Goal: Task Accomplishment & Management: Use online tool/utility

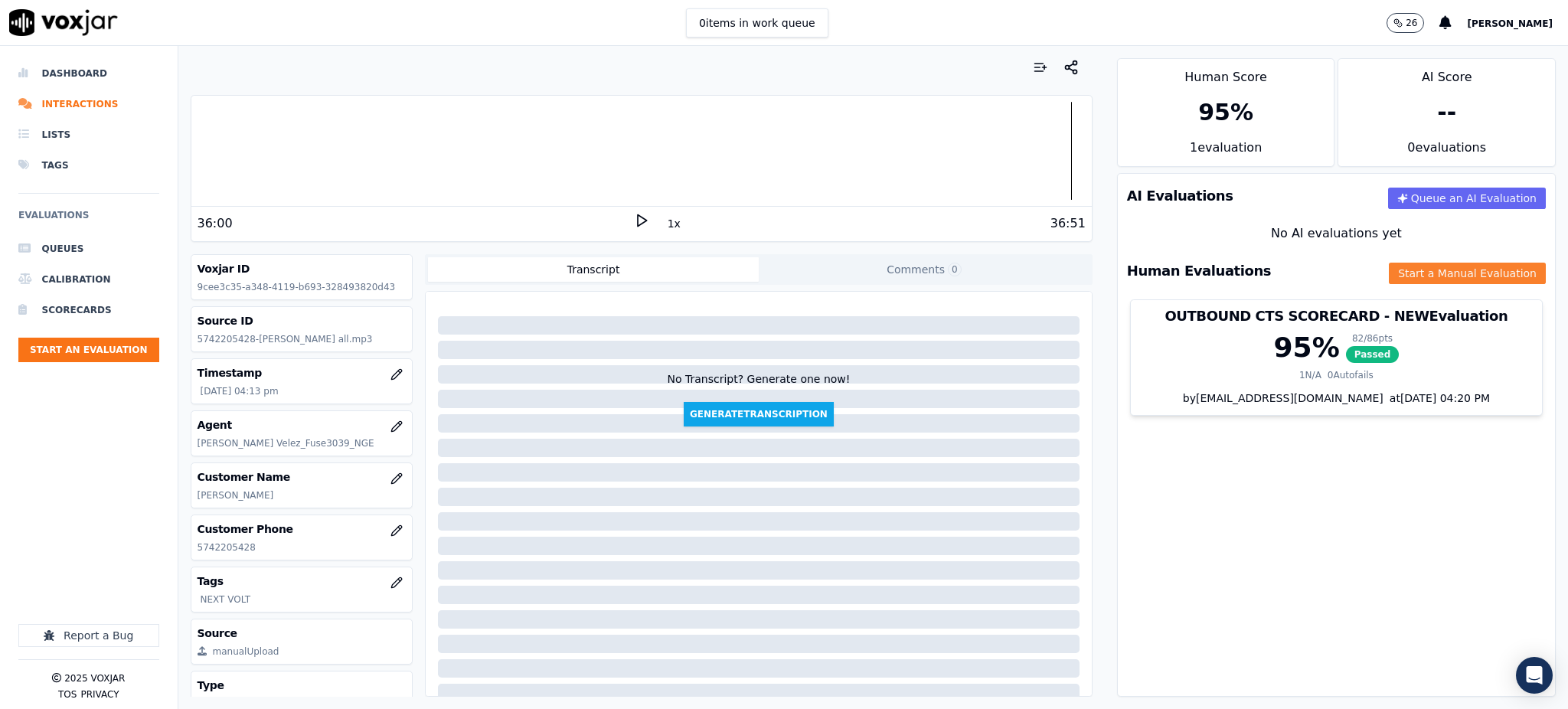
click at [1389, 273] on button "Start a Manual Evaluation" at bounding box center [1467, 273] width 157 height 21
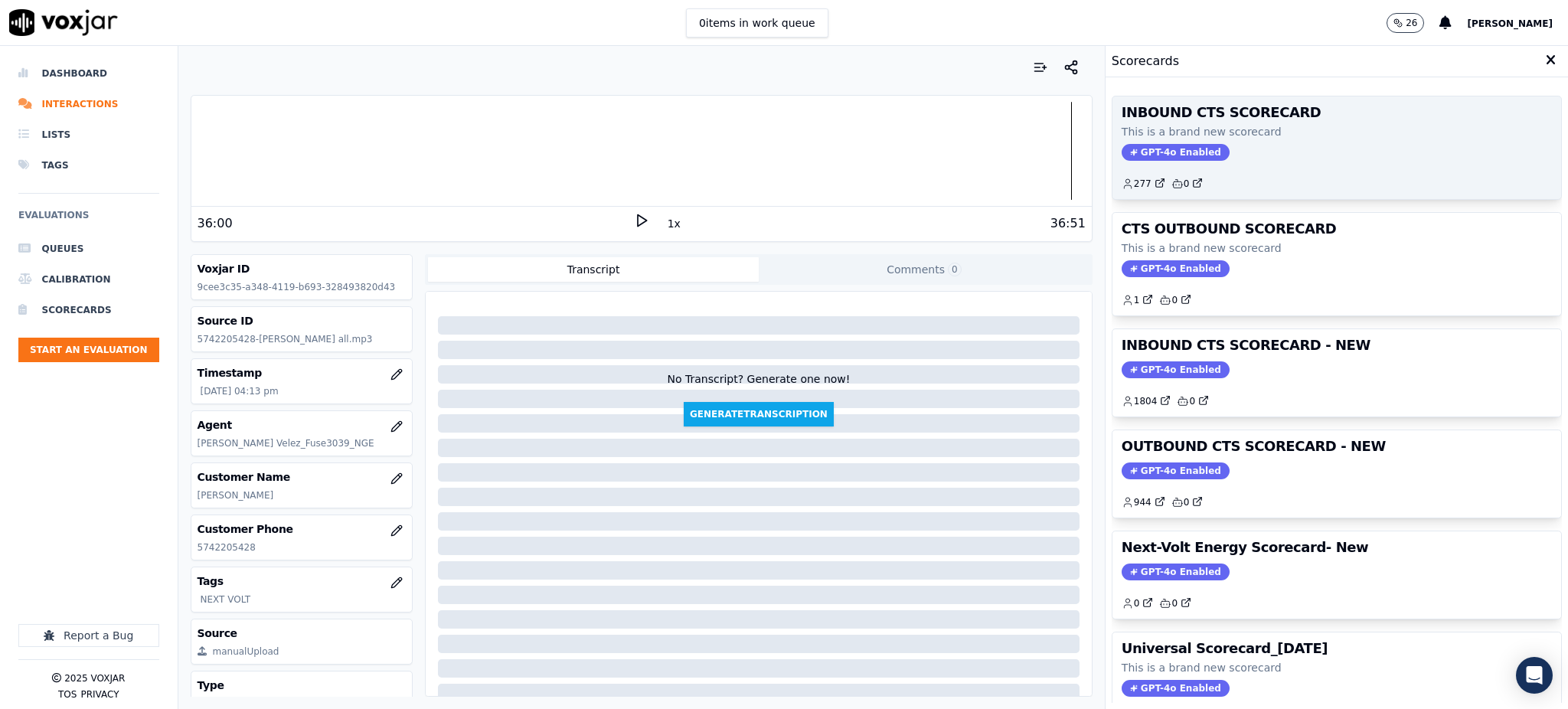
click at [1145, 152] on span "GPT-4o Enabled" at bounding box center [1175, 152] width 108 height 17
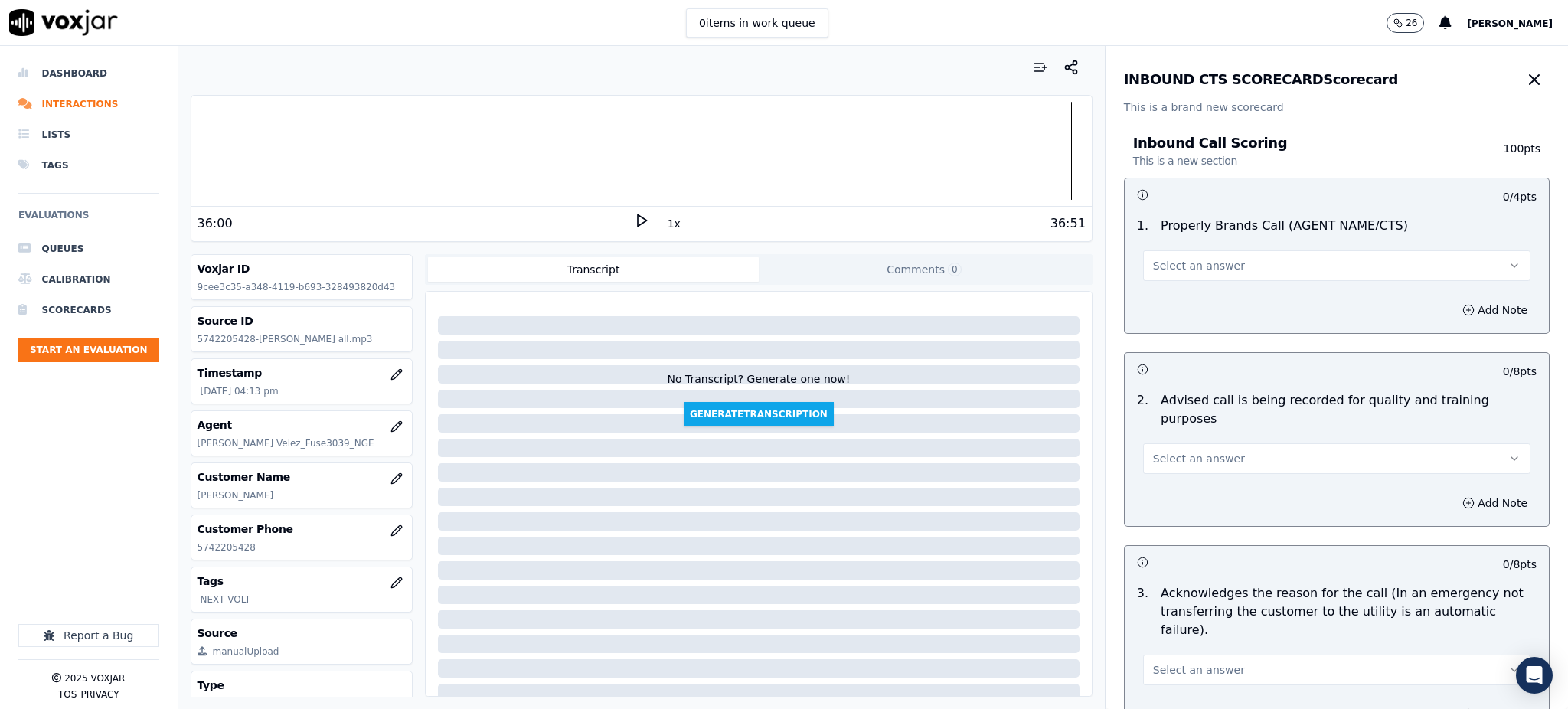
click at [1153, 266] on span "Select an answer" at bounding box center [1199, 266] width 92 height 16
click at [1164, 305] on div "Yes" at bounding box center [1304, 300] width 354 height 24
click at [1167, 451] on span "Select an answer" at bounding box center [1199, 459] width 92 height 16
click at [1160, 470] on div "Yes" at bounding box center [1304, 475] width 354 height 24
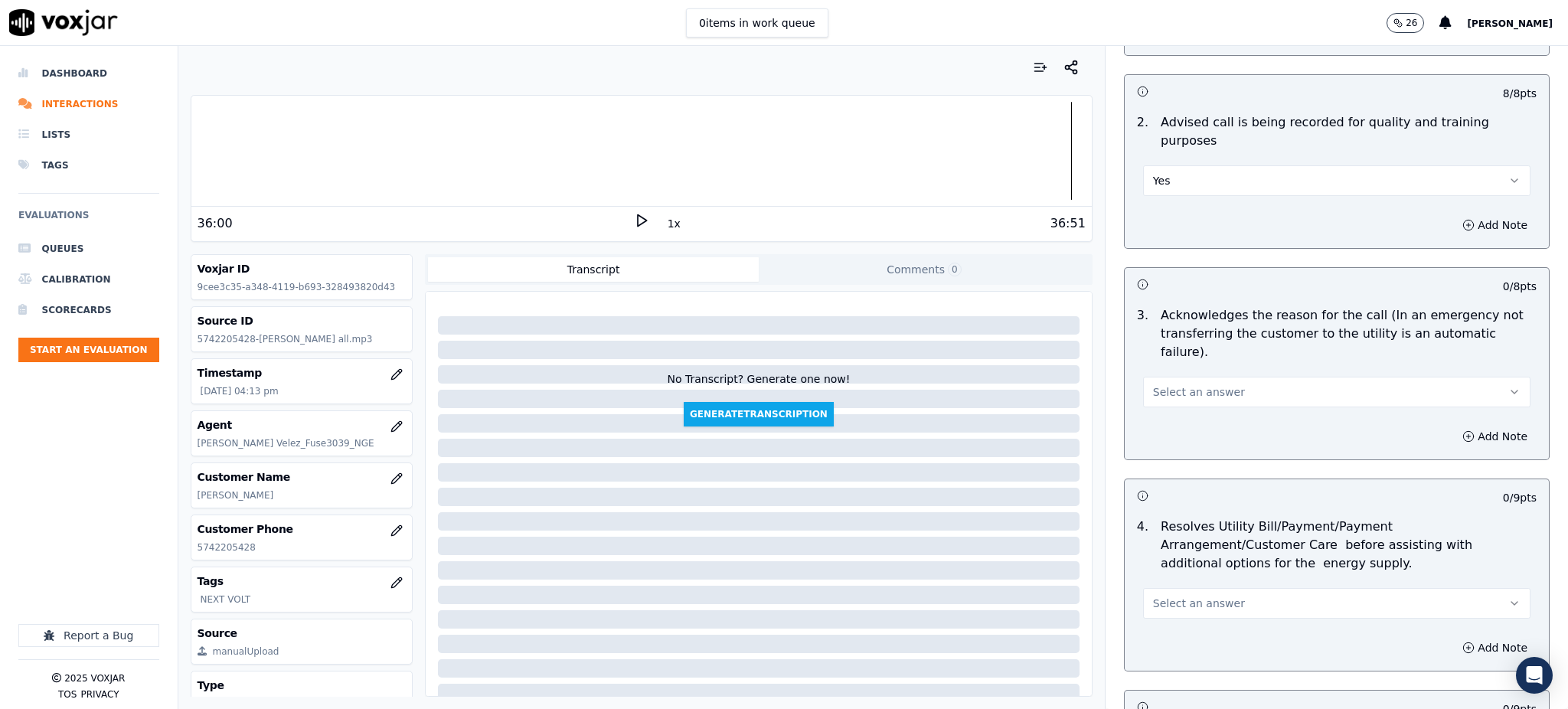
scroll to position [306, 0]
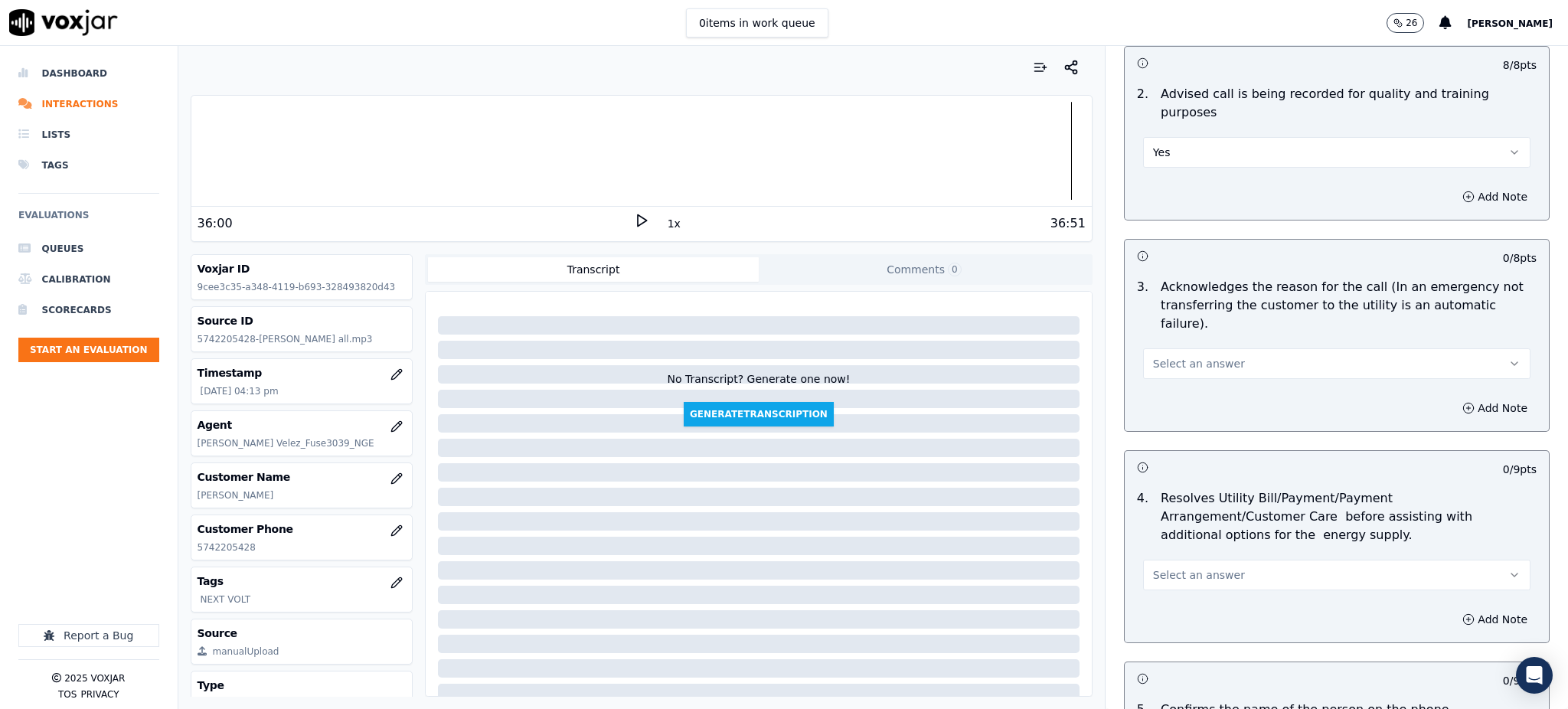
click at [1160, 356] on span "Select an answer" at bounding box center [1199, 364] width 92 height 16
click at [1164, 368] on div "Yes" at bounding box center [1304, 361] width 354 height 24
drag, startPoint x: 1165, startPoint y: 544, endPoint x: 1165, endPoint y: 555, distance: 11.0
click at [1165, 568] on span "Select an answer" at bounding box center [1199, 576] width 92 height 16
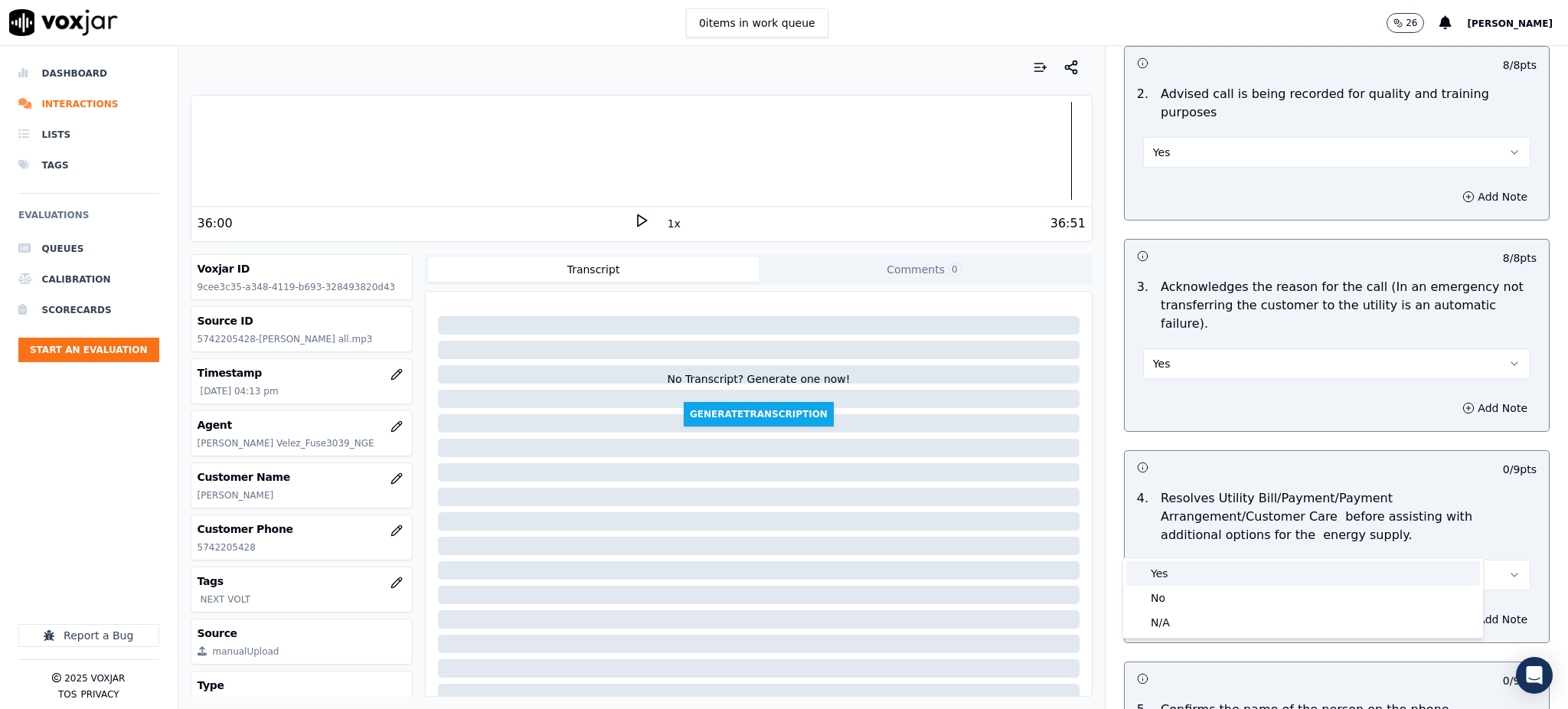
click at [1162, 581] on div "Yes" at bounding box center [1304, 573] width 354 height 24
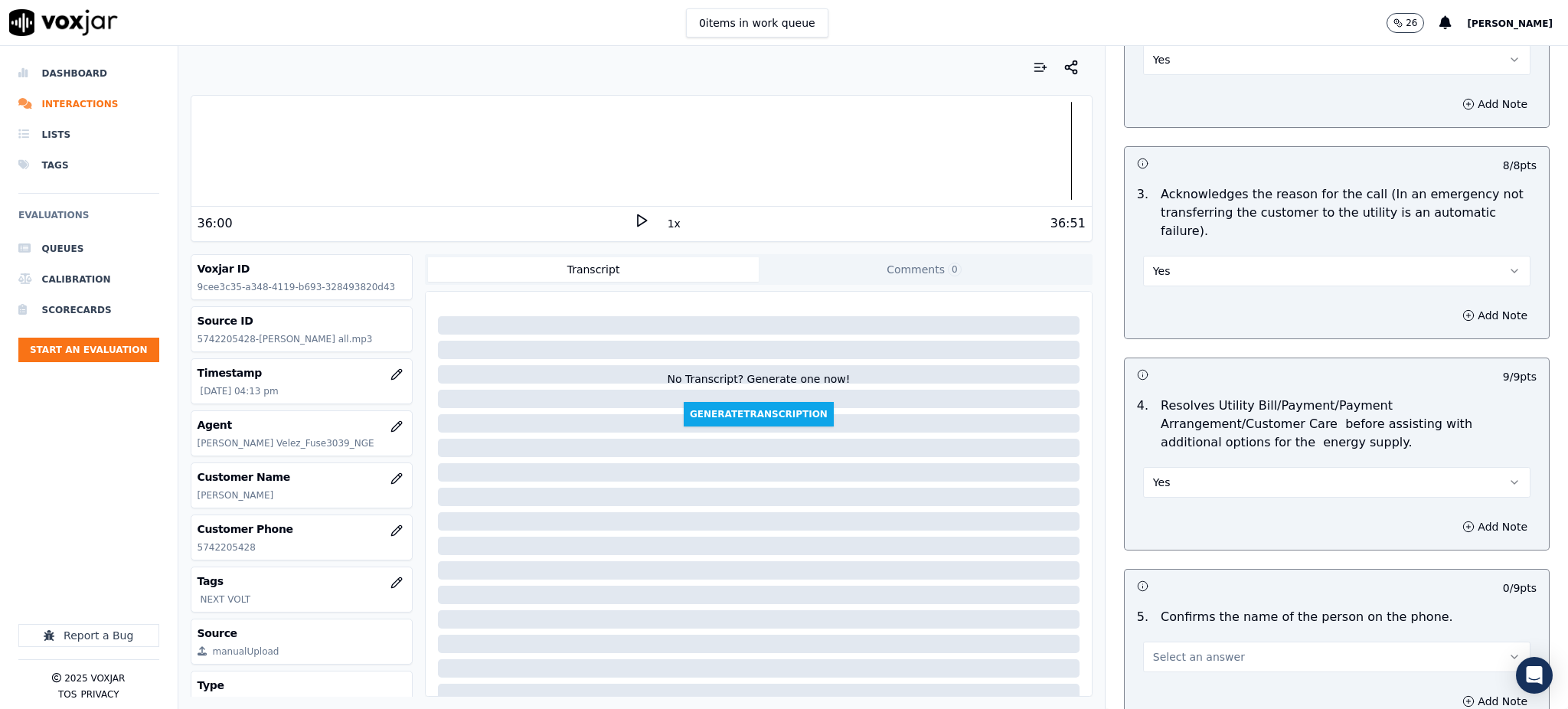
scroll to position [715, 0]
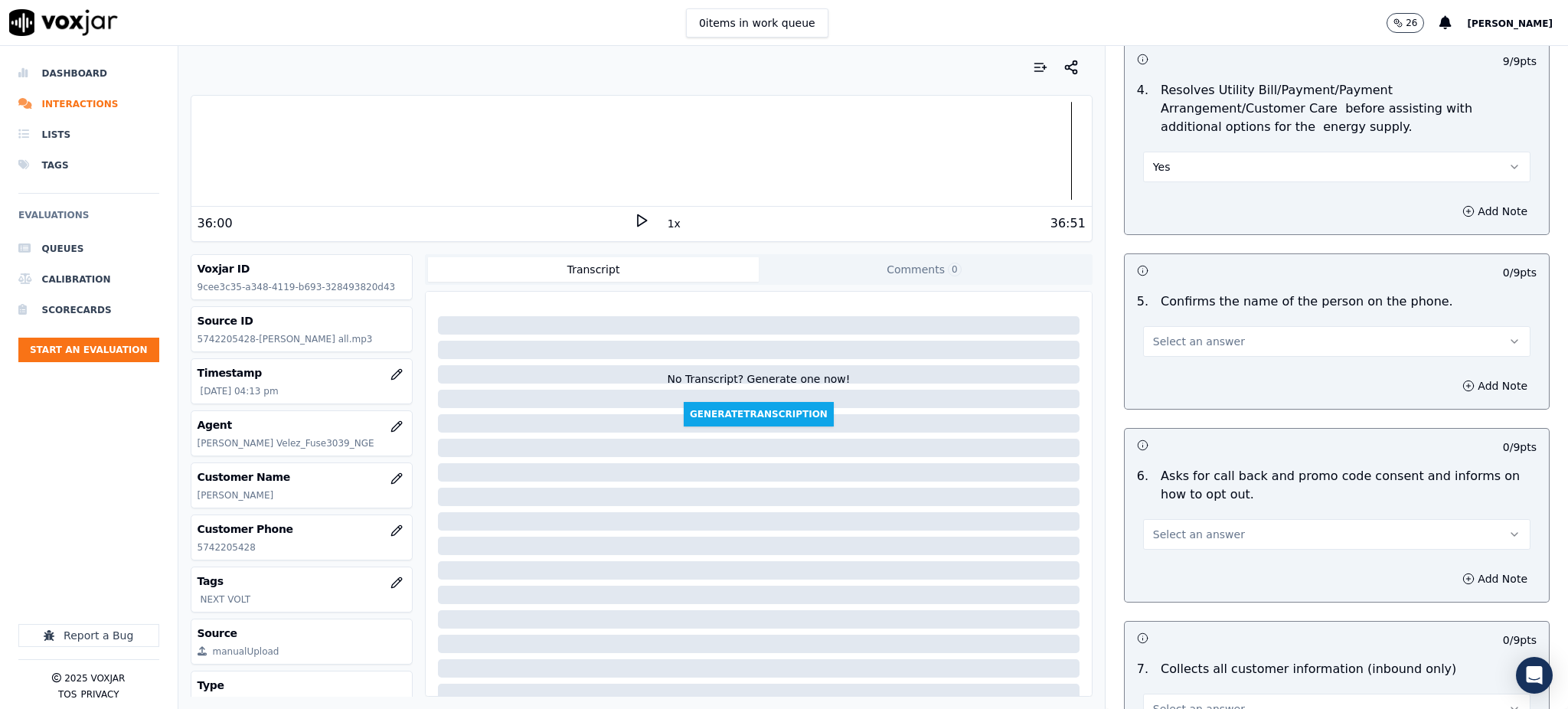
click at [1153, 334] on span "Select an answer" at bounding box center [1199, 341] width 92 height 16
click at [1152, 341] on div "Yes" at bounding box center [1304, 338] width 354 height 24
click at [1181, 527] on span "Select an answer" at bounding box center [1199, 535] width 92 height 16
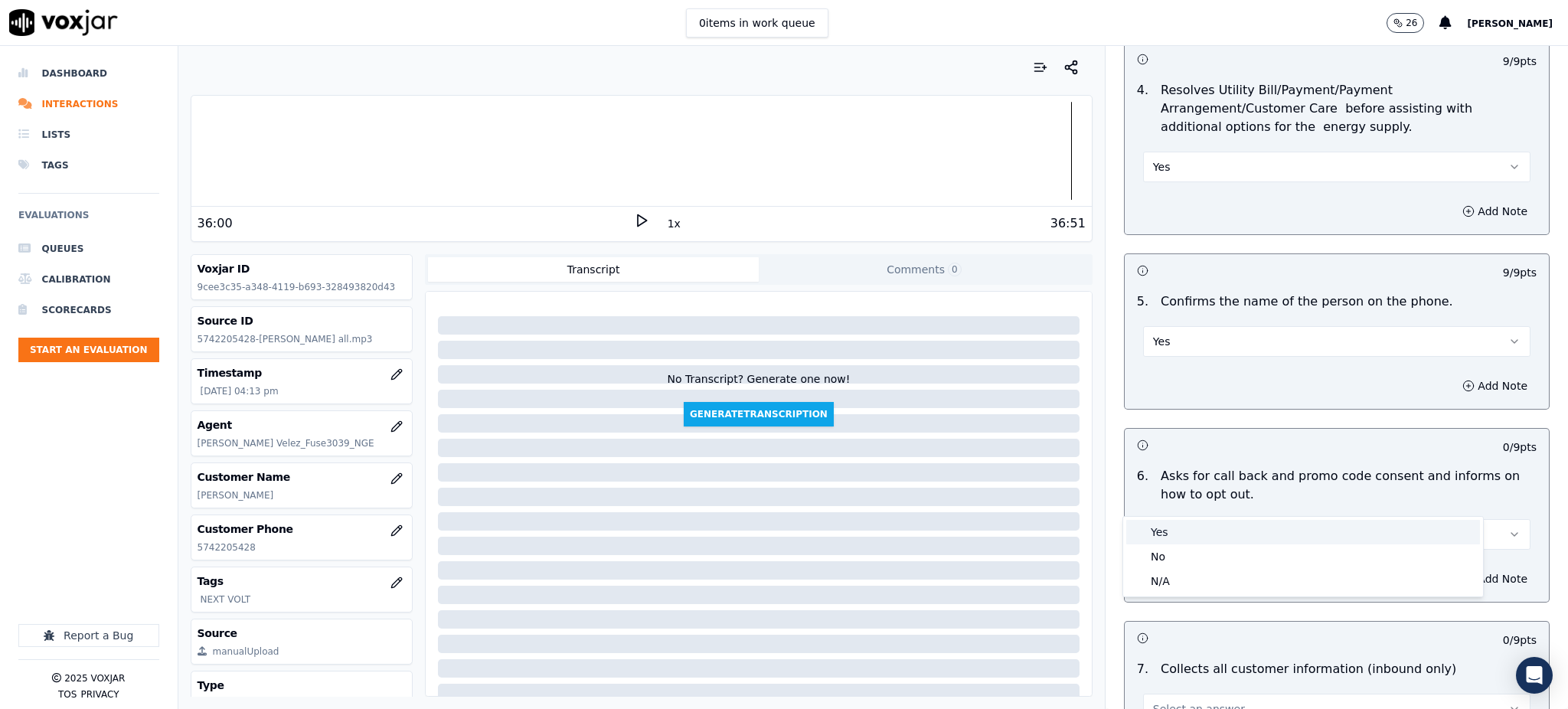
drag, startPoint x: 1168, startPoint y: 532, endPoint x: 1160, endPoint y: 582, distance: 50.6
click at [1168, 533] on div "Yes" at bounding box center [1304, 532] width 354 height 24
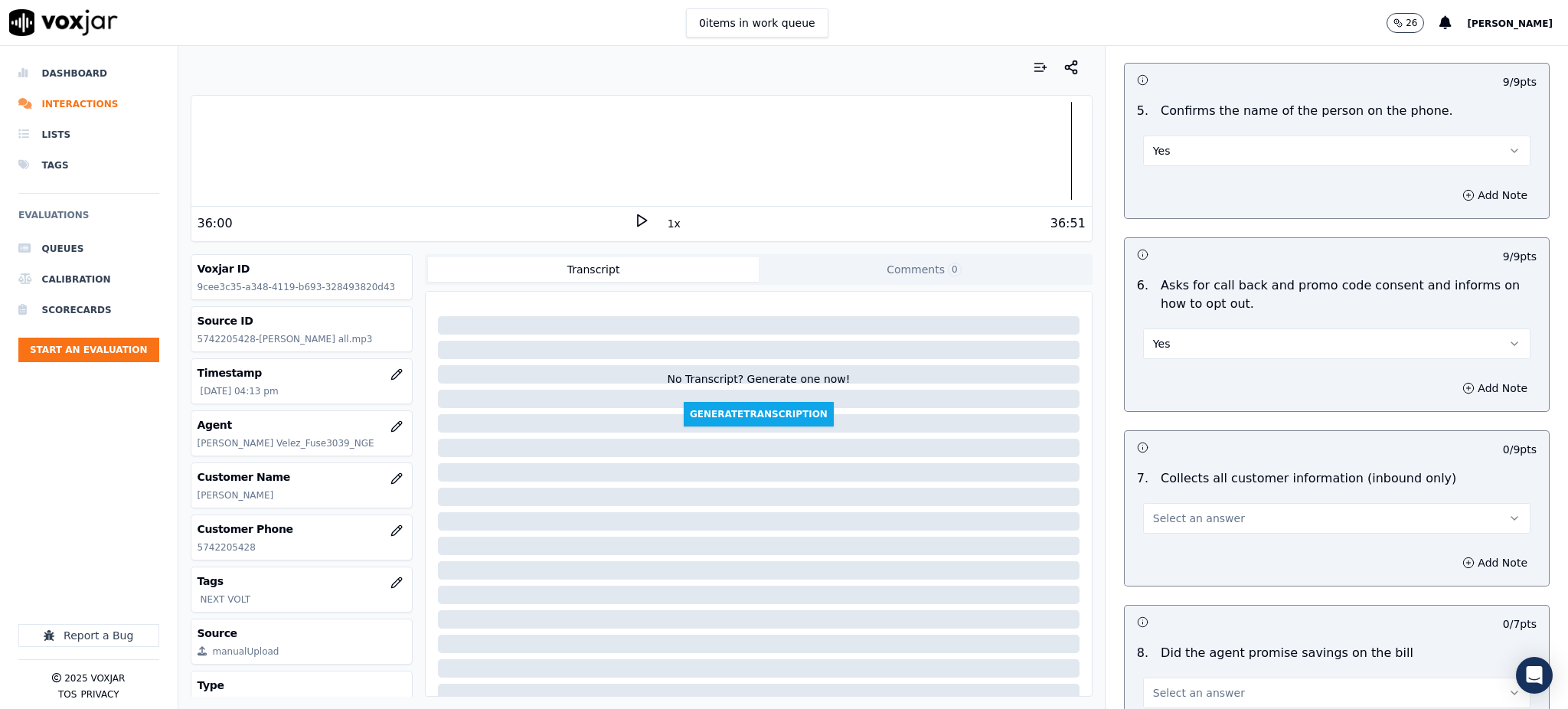
scroll to position [919, 0]
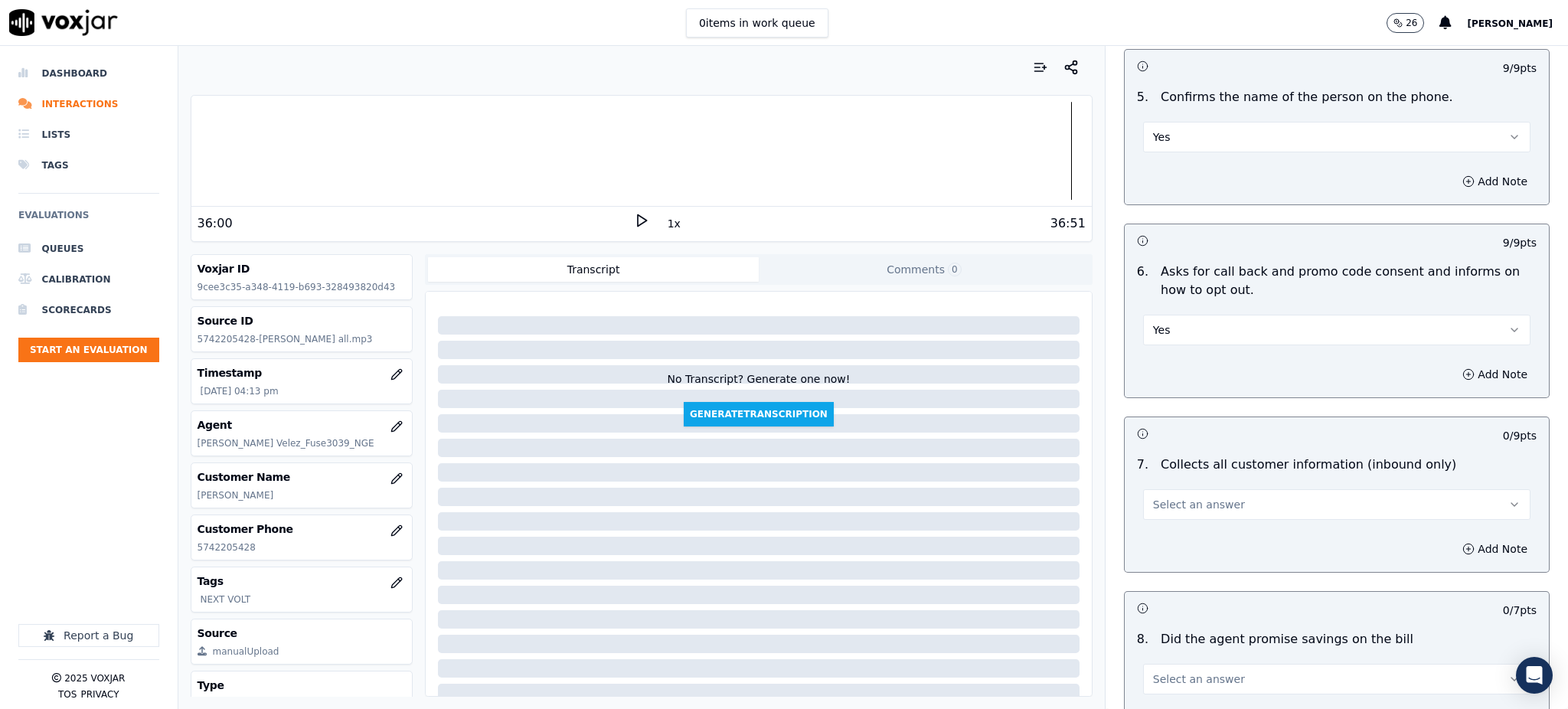
click at [1167, 497] on span "Select an answer" at bounding box center [1199, 505] width 92 height 16
click at [1160, 496] on div "Yes" at bounding box center [1304, 503] width 354 height 24
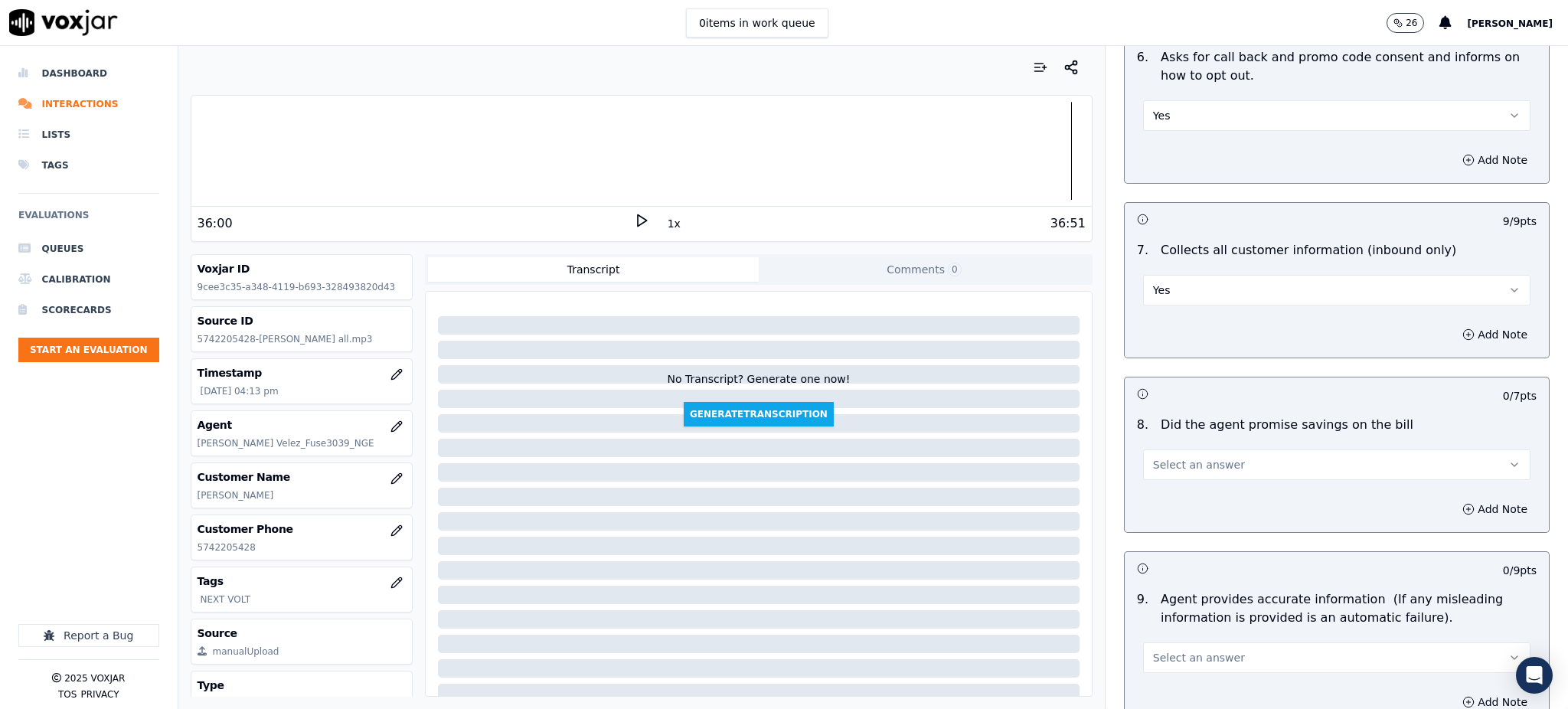
scroll to position [1225, 0]
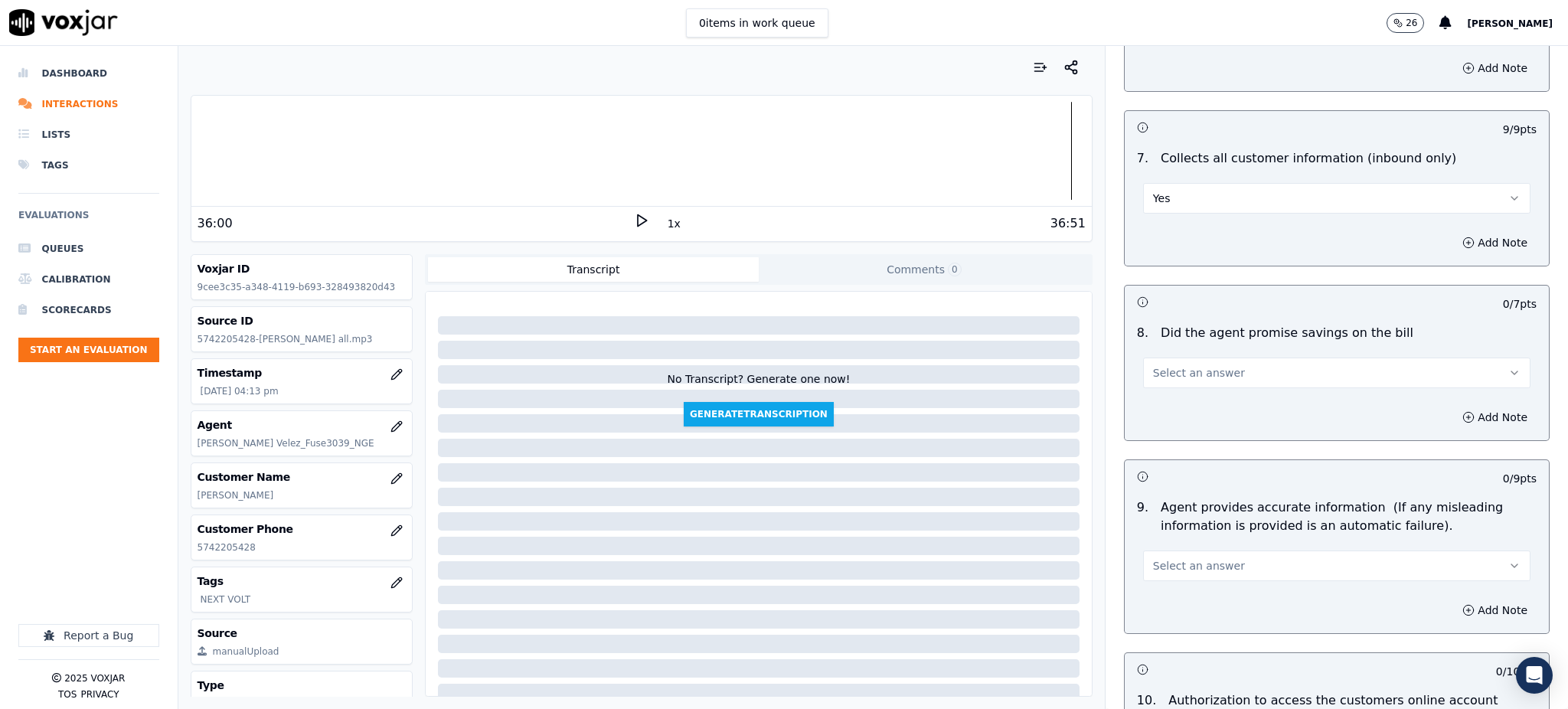
drag, startPoint x: 1180, startPoint y: 342, endPoint x: 1179, endPoint y: 351, distance: 9.1
click at [1180, 366] on span "Select an answer" at bounding box center [1199, 373] width 92 height 16
click at [1174, 372] on div "Yes" at bounding box center [1304, 371] width 354 height 24
click at [1143, 550] on button "Select an answer" at bounding box center [1337, 566] width 388 height 31
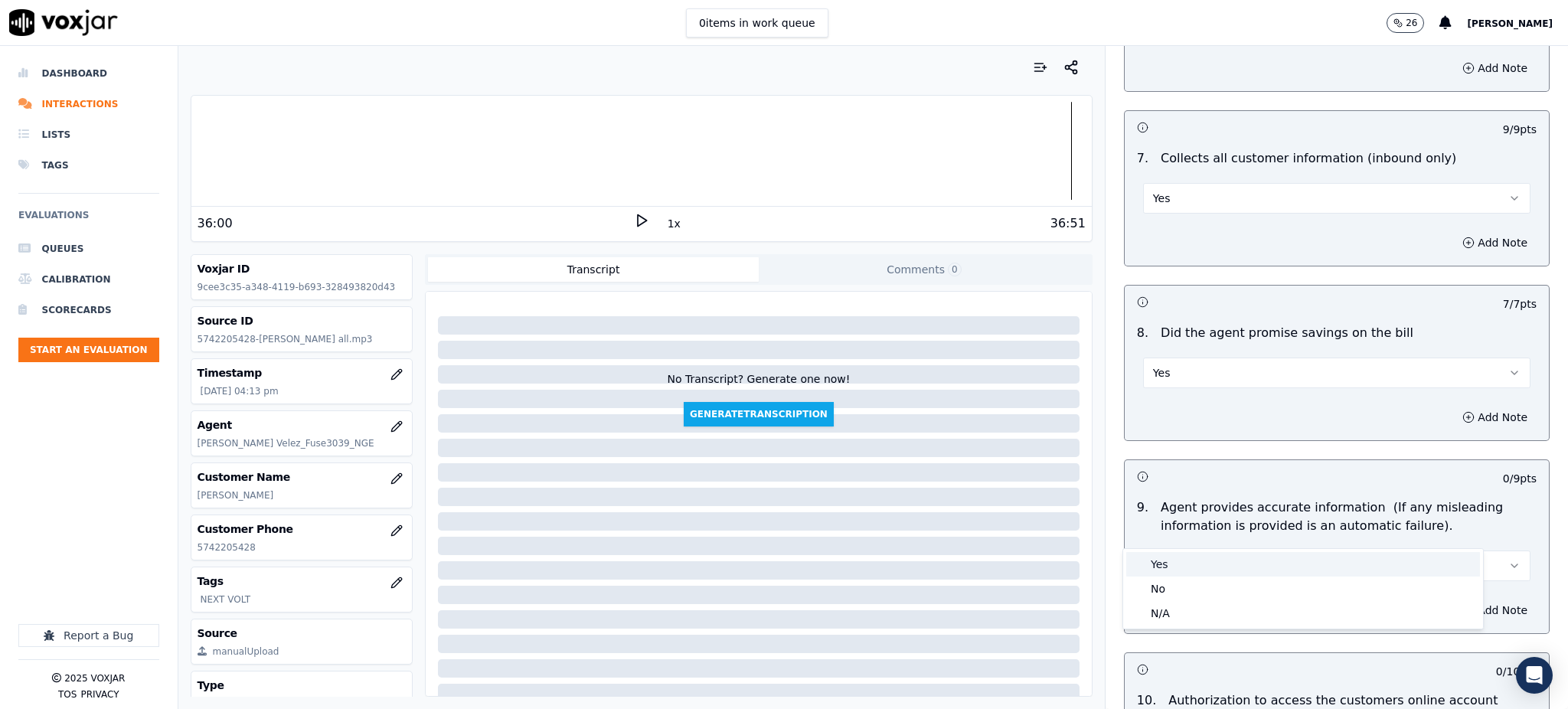
click at [1166, 572] on div "Yes" at bounding box center [1304, 564] width 354 height 24
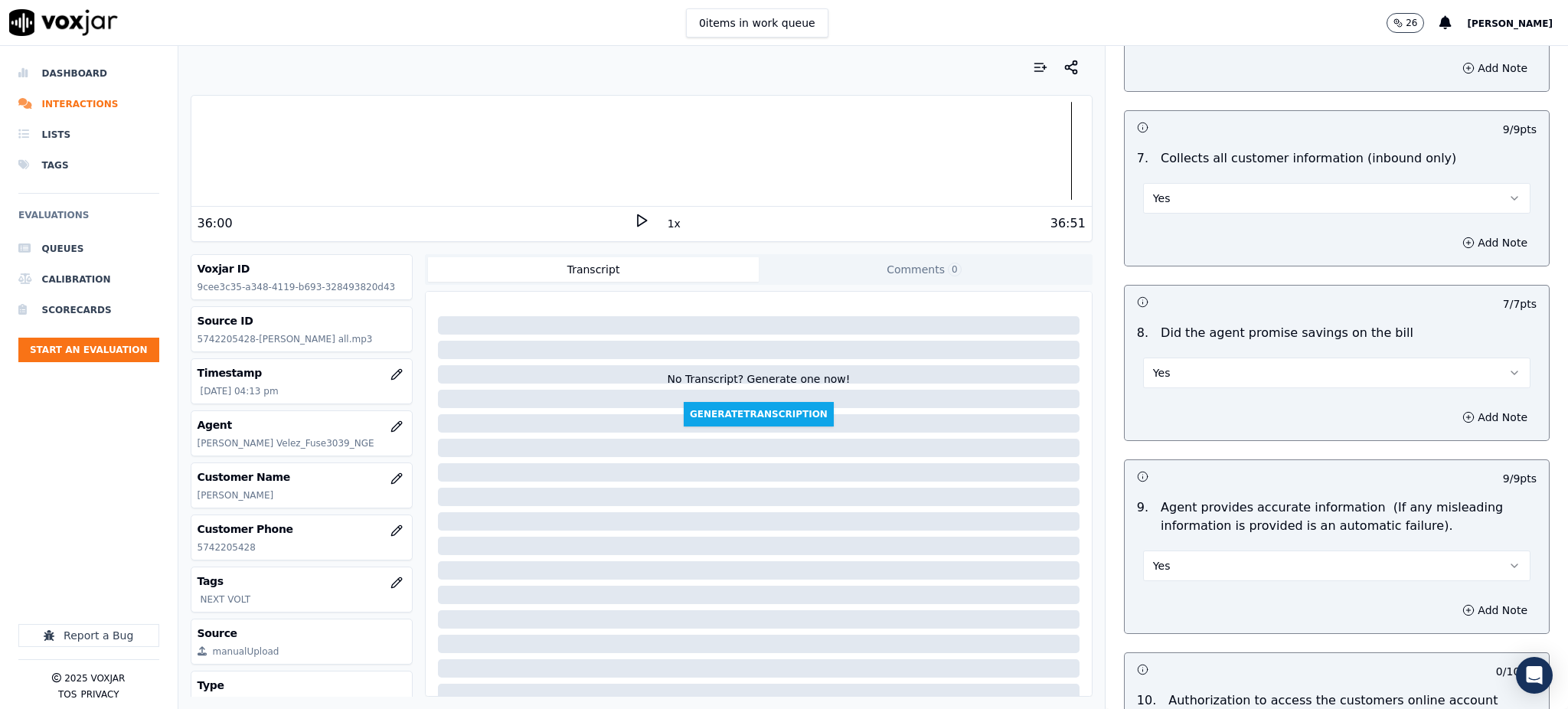
scroll to position [1430, 0]
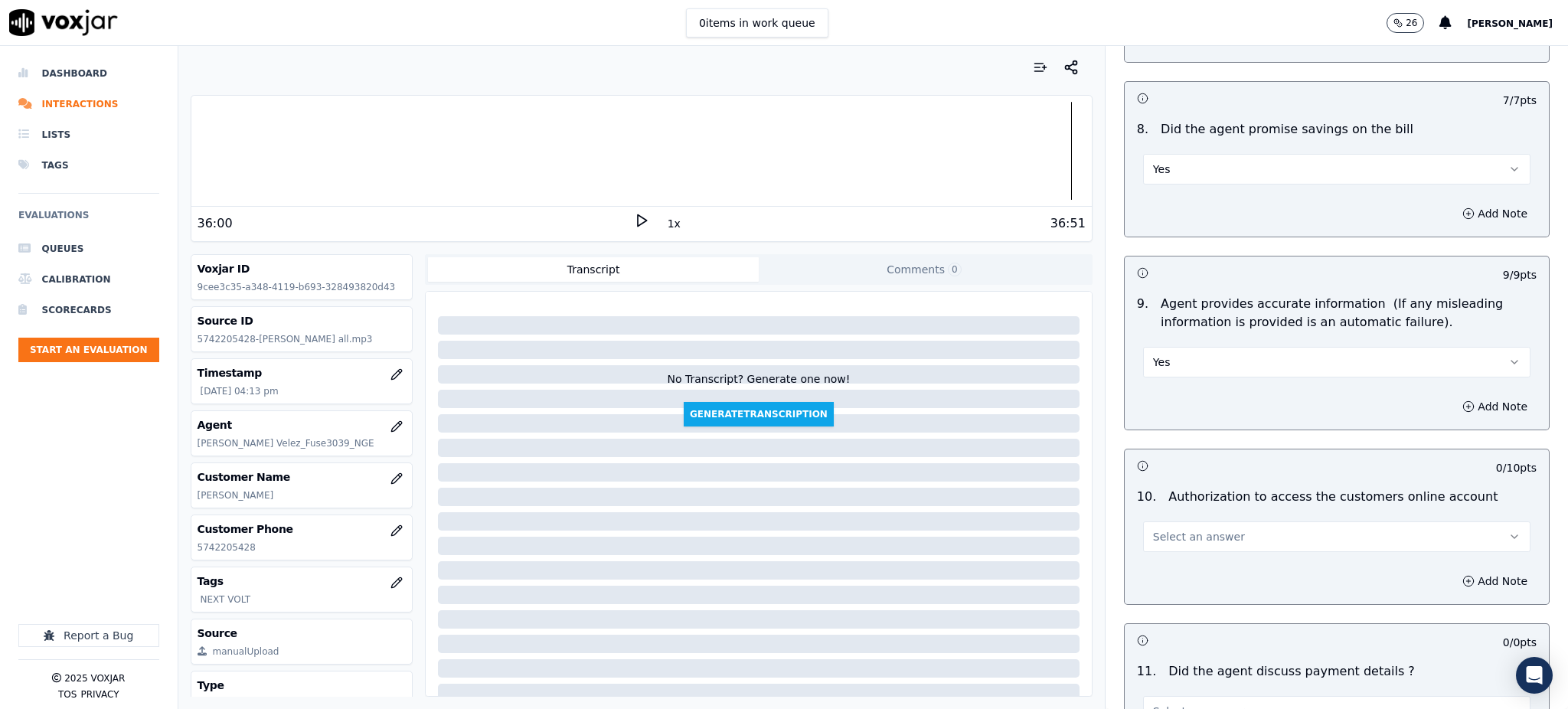
click at [1167, 529] on span "Select an answer" at bounding box center [1199, 537] width 92 height 16
click at [1164, 534] on div "Yes" at bounding box center [1304, 535] width 354 height 24
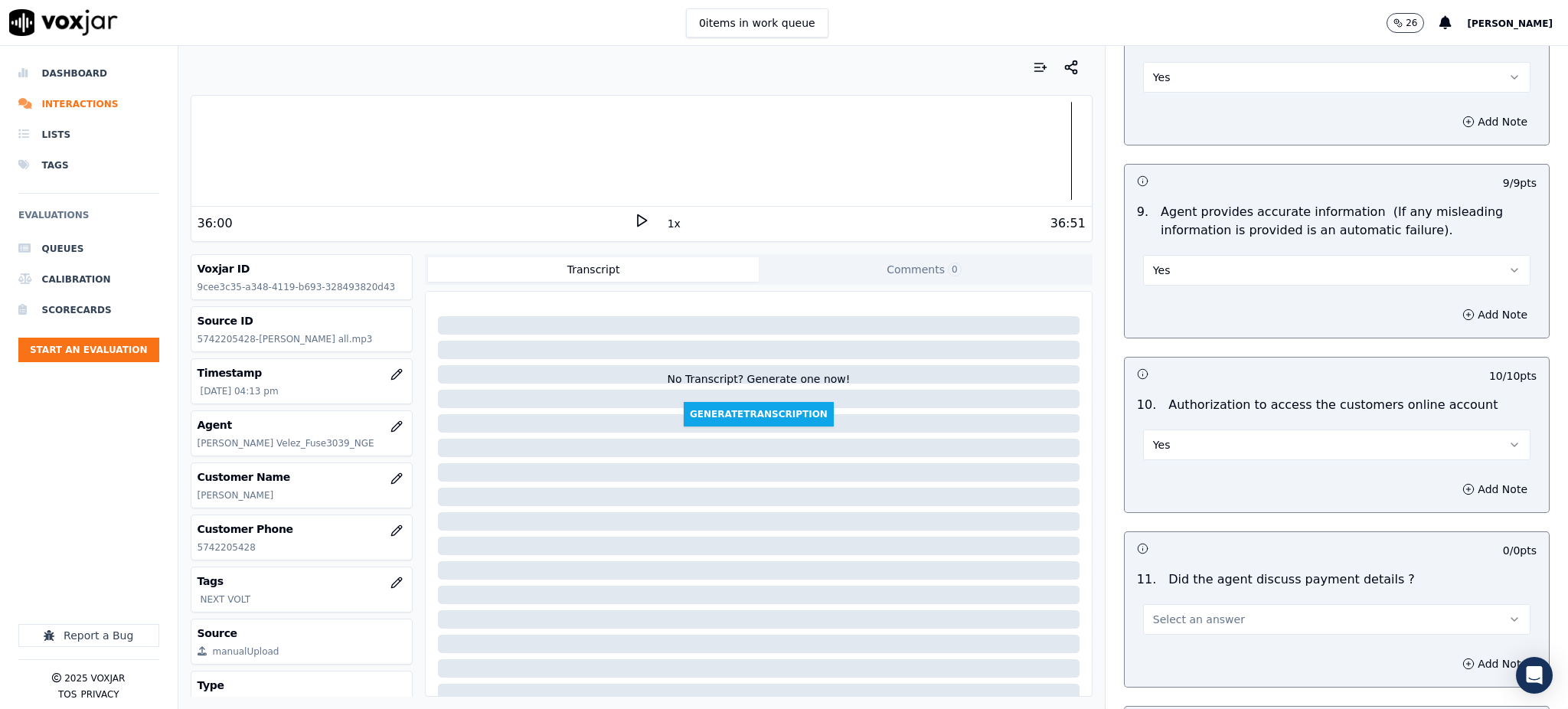
scroll to position [1736, 0]
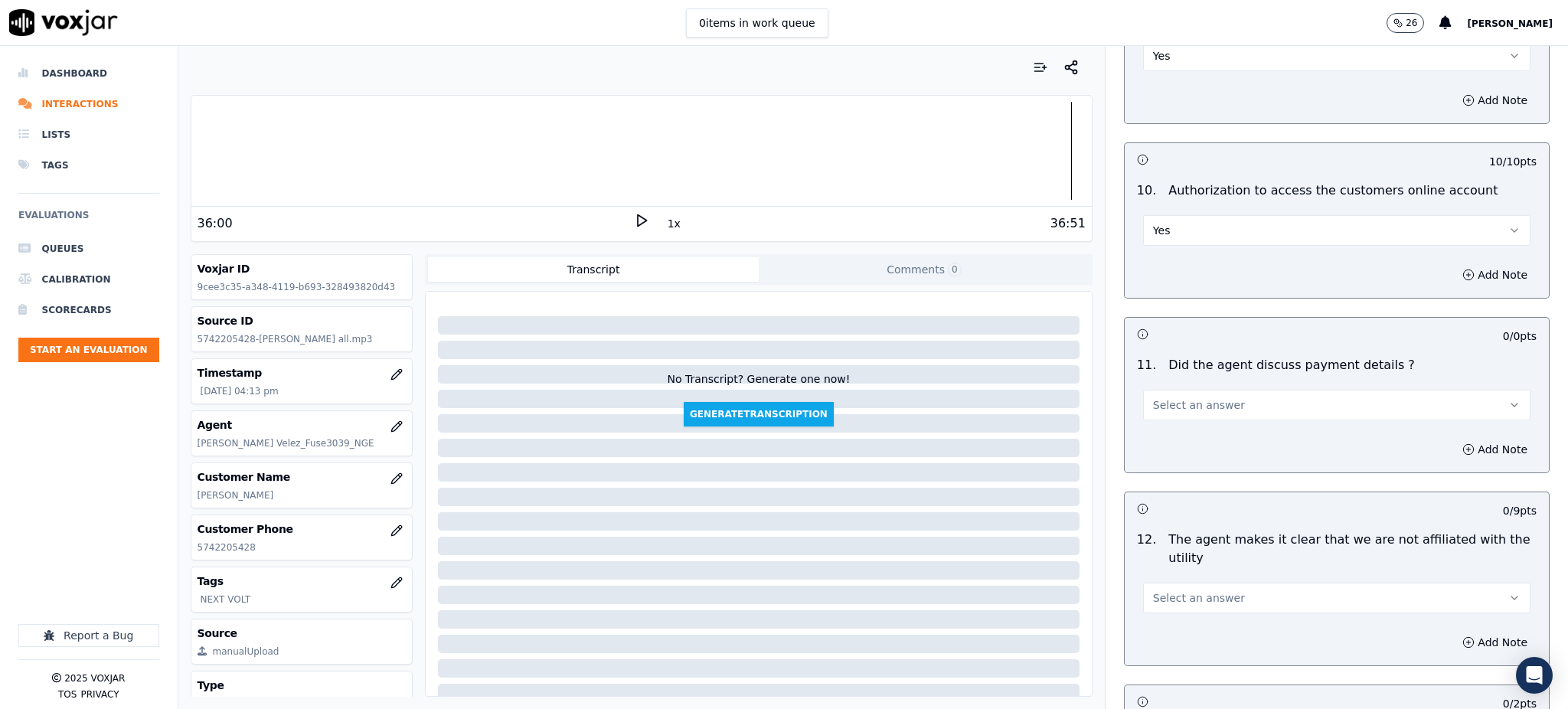
click at [1143, 390] on button "Select an answer" at bounding box center [1337, 406] width 388 height 31
click at [1165, 449] on div "N/A" at bounding box center [1304, 452] width 354 height 24
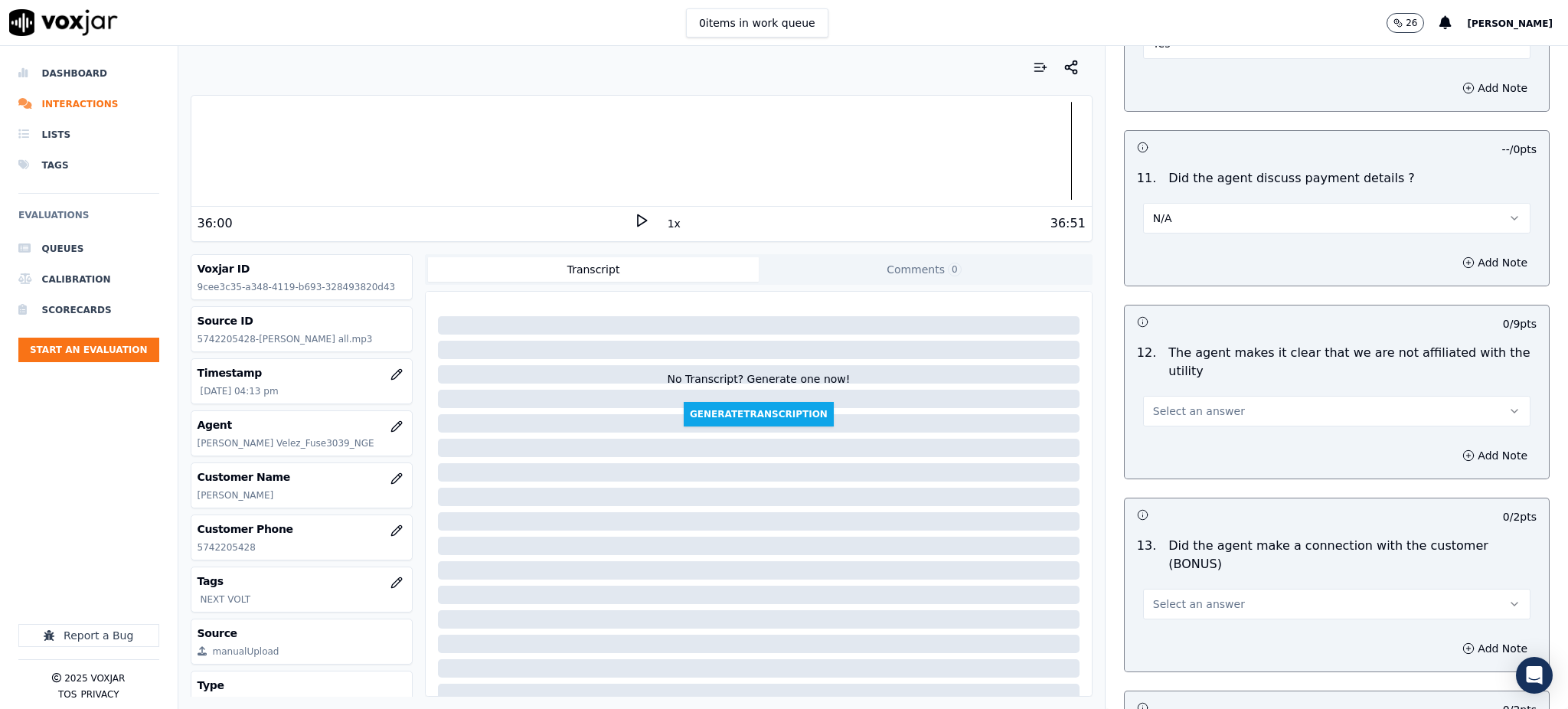
scroll to position [1940, 0]
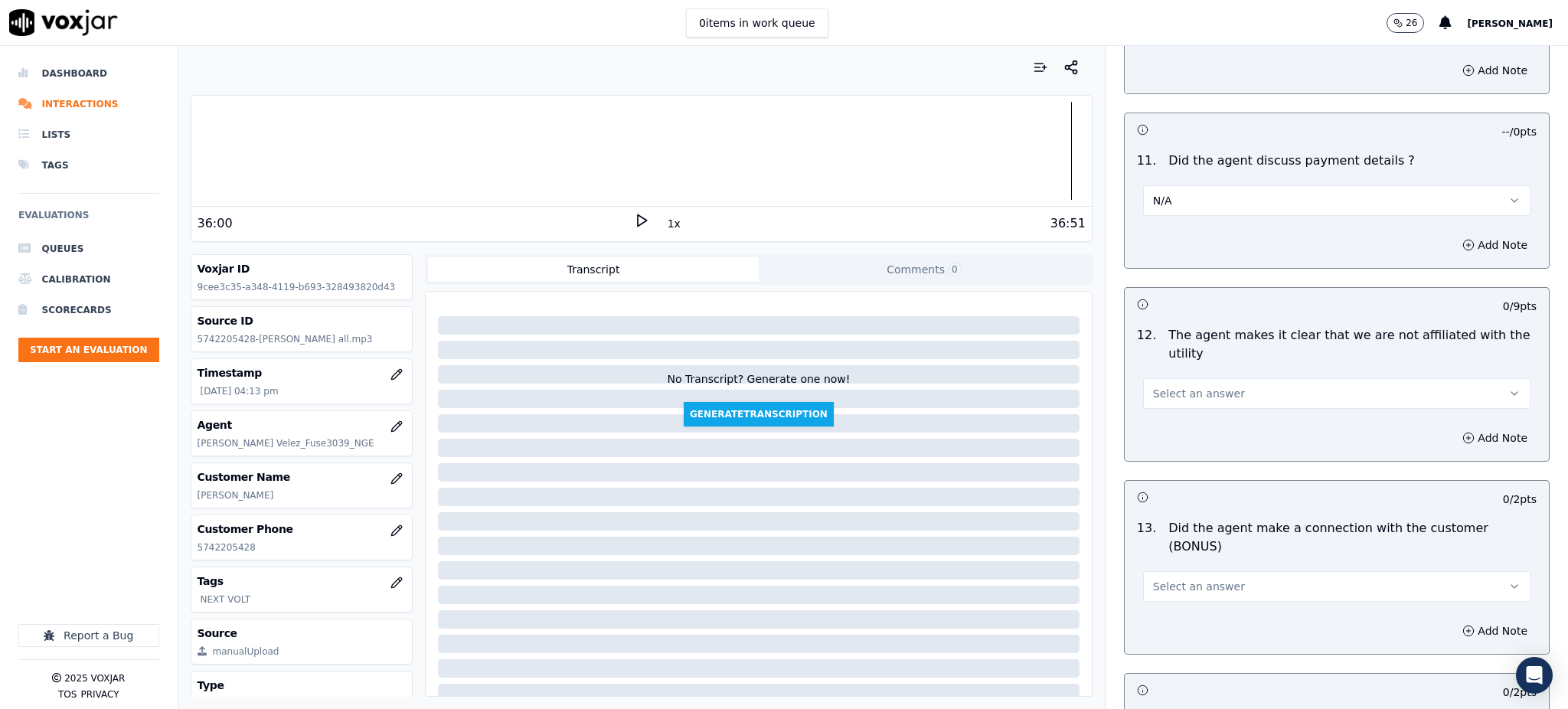
click at [1177, 386] on span "Select an answer" at bounding box center [1199, 394] width 92 height 16
drag, startPoint x: 1171, startPoint y: 396, endPoint x: 1152, endPoint y: 585, distance: 190.0
click at [1171, 400] on div "Yes" at bounding box center [1304, 392] width 354 height 24
click at [1167, 579] on span "Select an answer" at bounding box center [1199, 586] width 92 height 16
click at [1170, 571] on div "Yes" at bounding box center [1304, 566] width 354 height 24
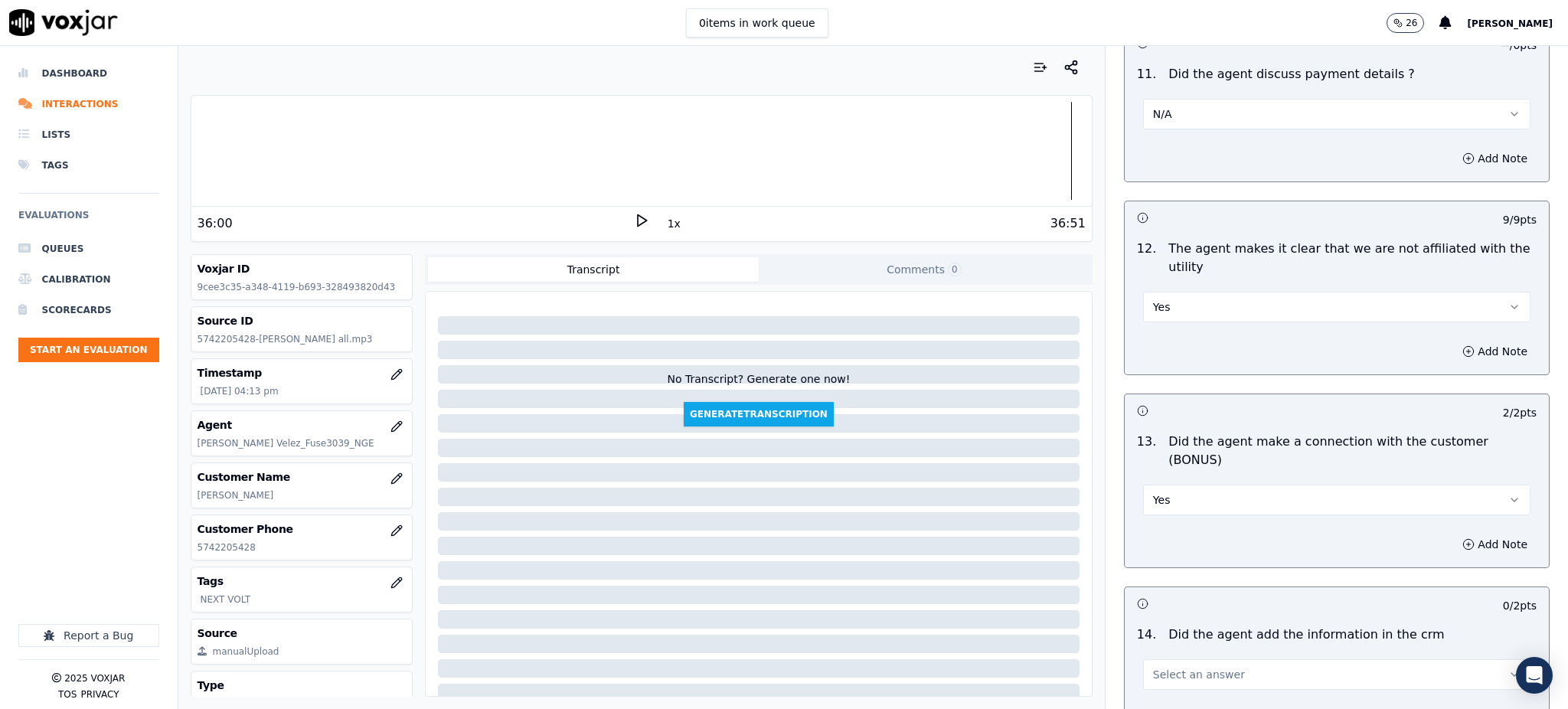
scroll to position [2247, 0]
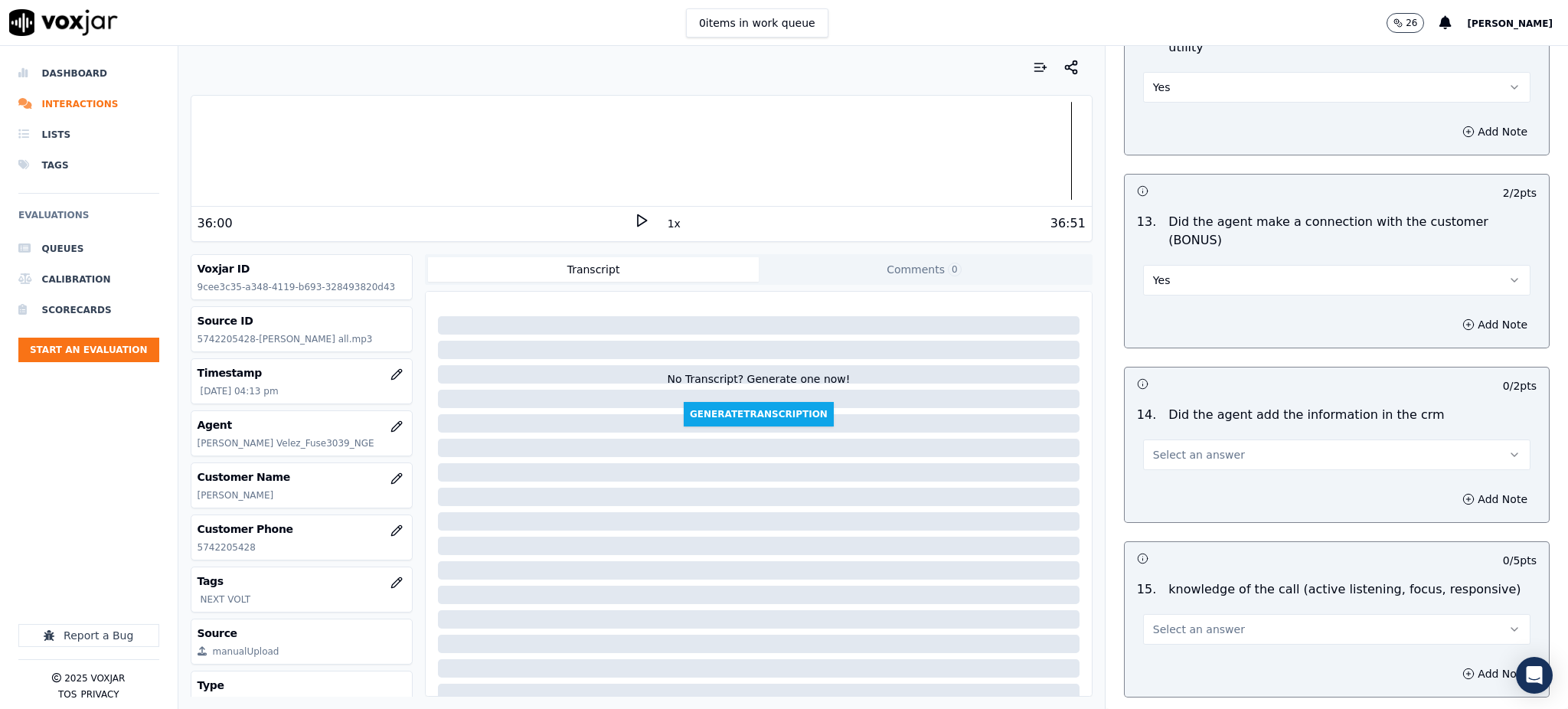
click at [1165, 440] on button "Select an answer" at bounding box center [1337, 455] width 388 height 31
drag, startPoint x: 1170, startPoint y: 435, endPoint x: 1145, endPoint y: 554, distance: 121.6
click at [1170, 436] on div "Yes" at bounding box center [1304, 436] width 354 height 24
click at [1153, 622] on span "Select an answer" at bounding box center [1199, 630] width 92 height 16
click at [1159, 619] on div "Yes" at bounding box center [1304, 610] width 354 height 24
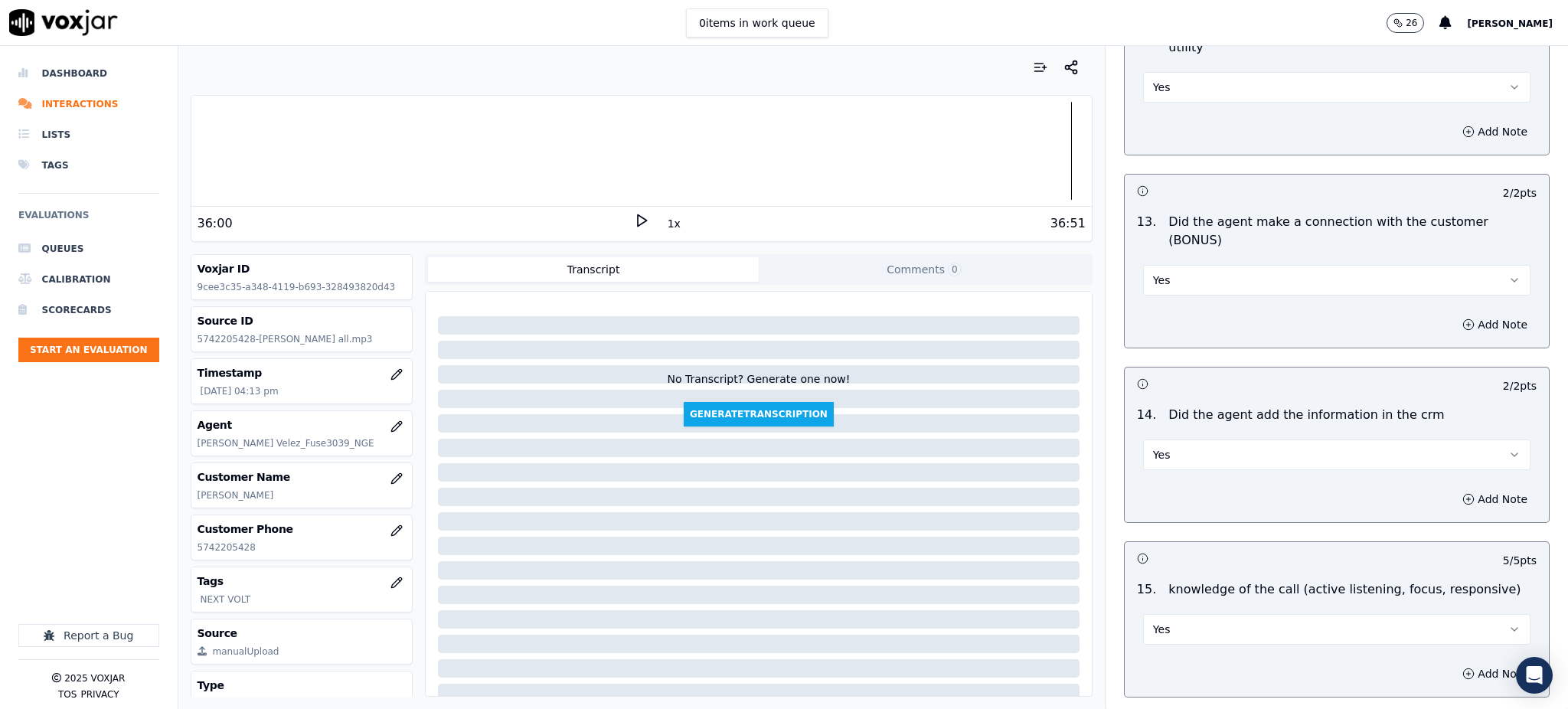
scroll to position [2319, 0]
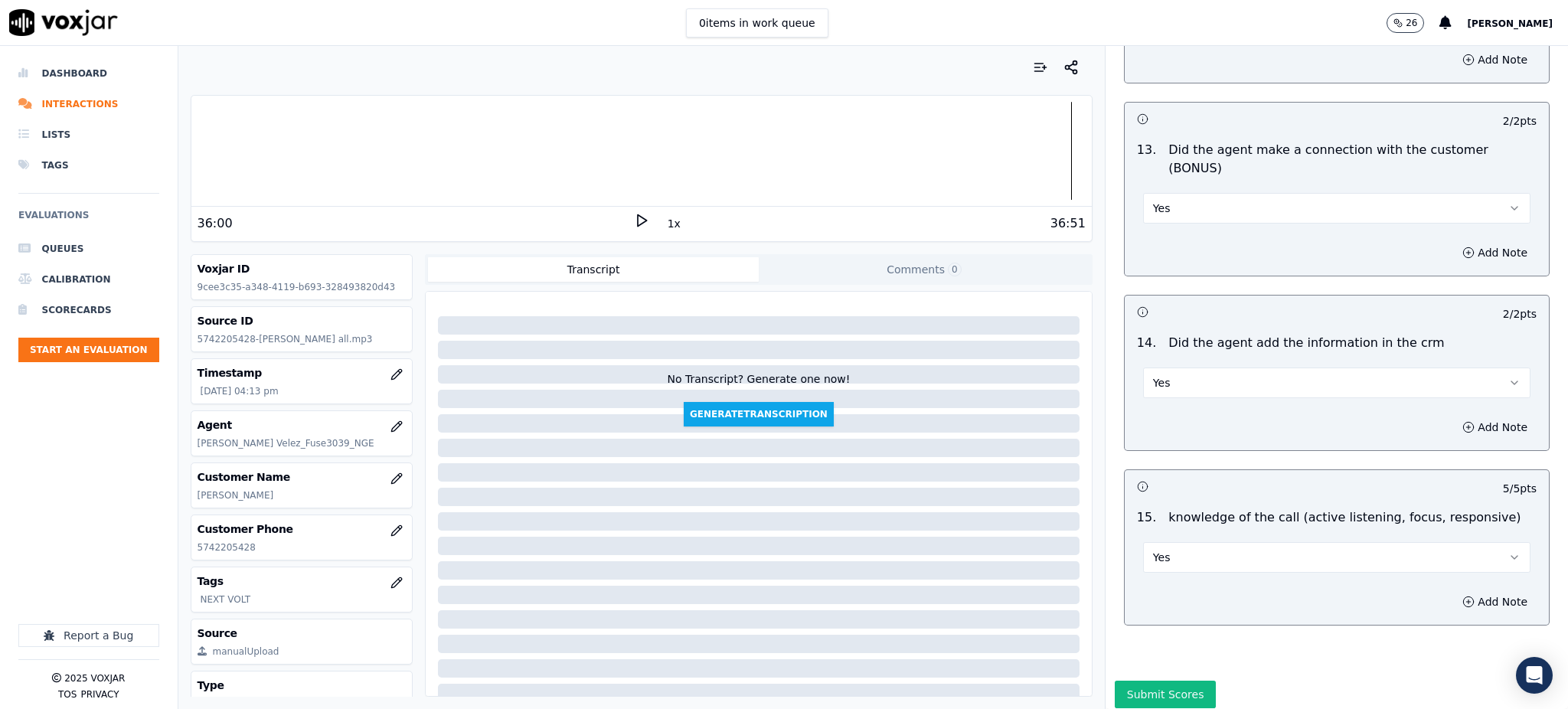
click at [1152, 681] on button "Submit Scores" at bounding box center [1166, 694] width 102 height 27
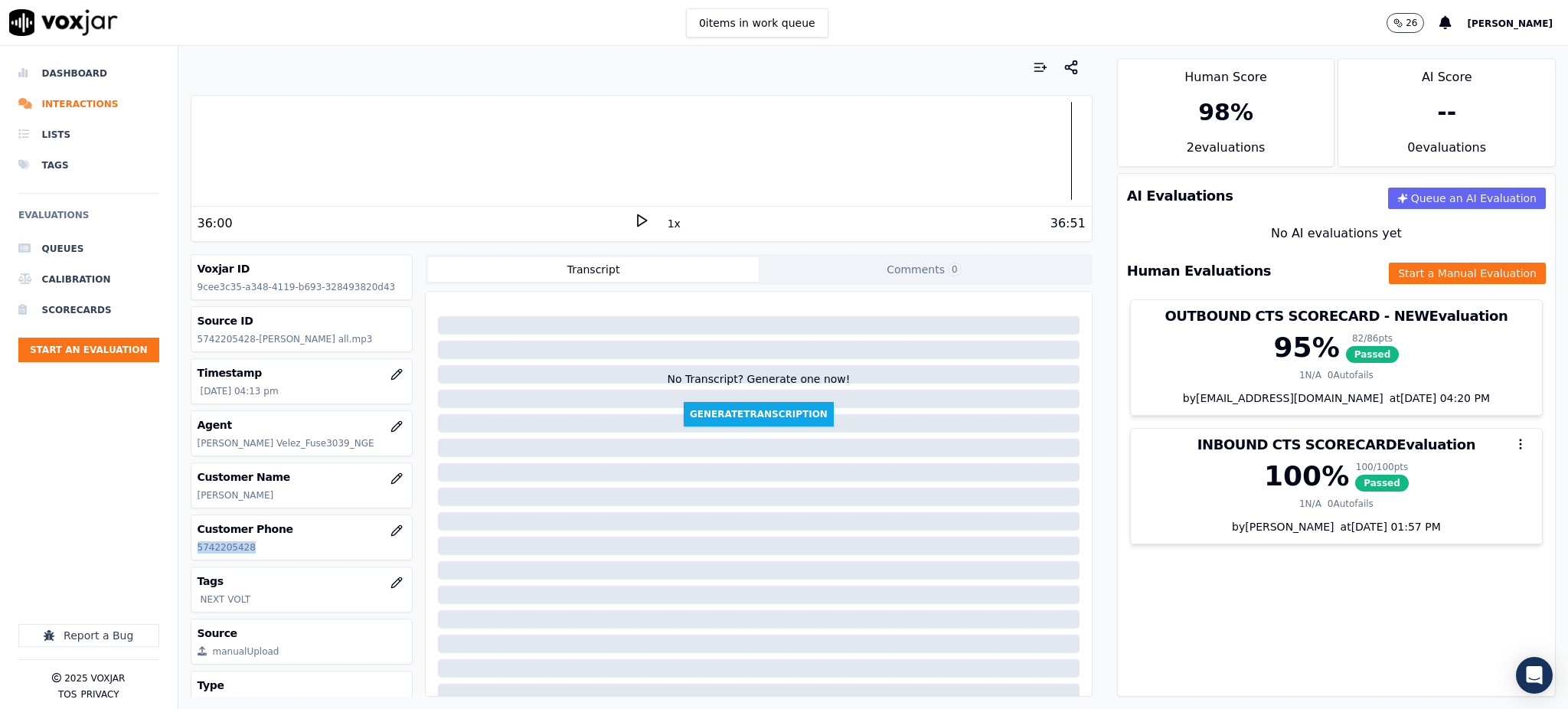
drag, startPoint x: 251, startPoint y: 550, endPoint x: 194, endPoint y: 555, distance: 57.2
click at [194, 555] on div "Customer Phone [PHONE_NUMBER]" at bounding box center [302, 538] width 222 height 45
copy p "5742205428"
